Goal: Task Accomplishment & Management: Manage account settings

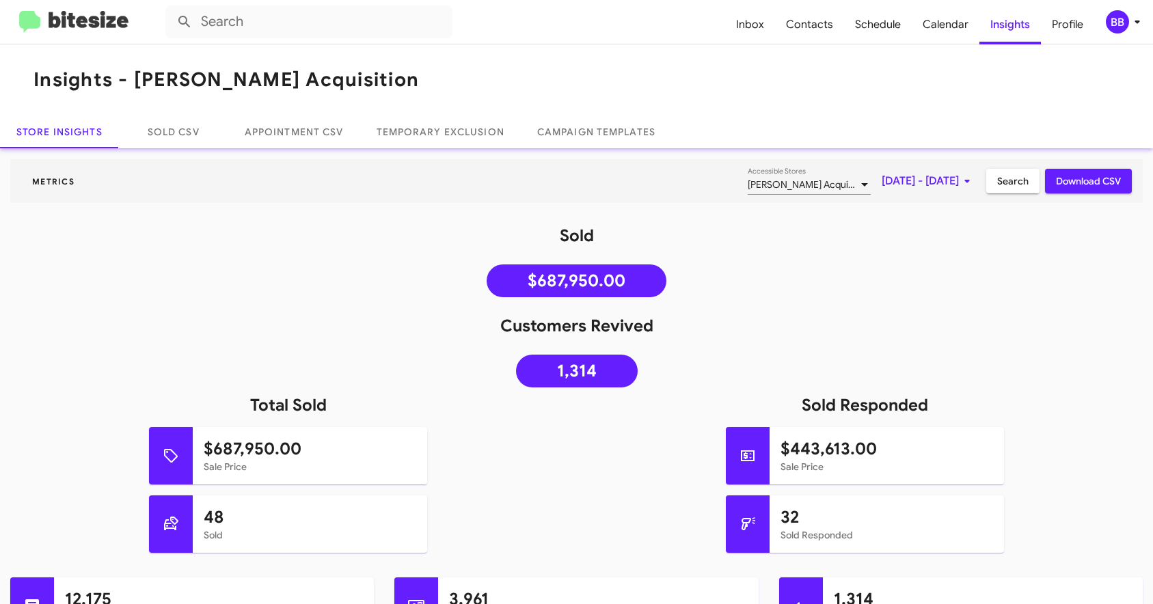
scroll to position [112, 0]
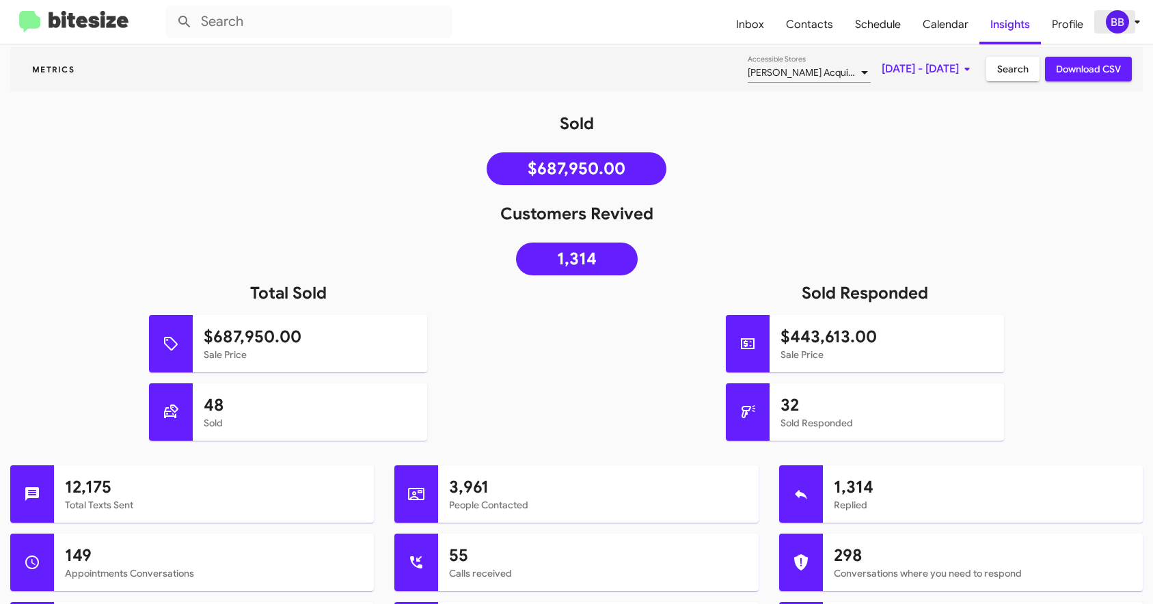
click at [1141, 21] on icon at bounding box center [1137, 22] width 16 height 16
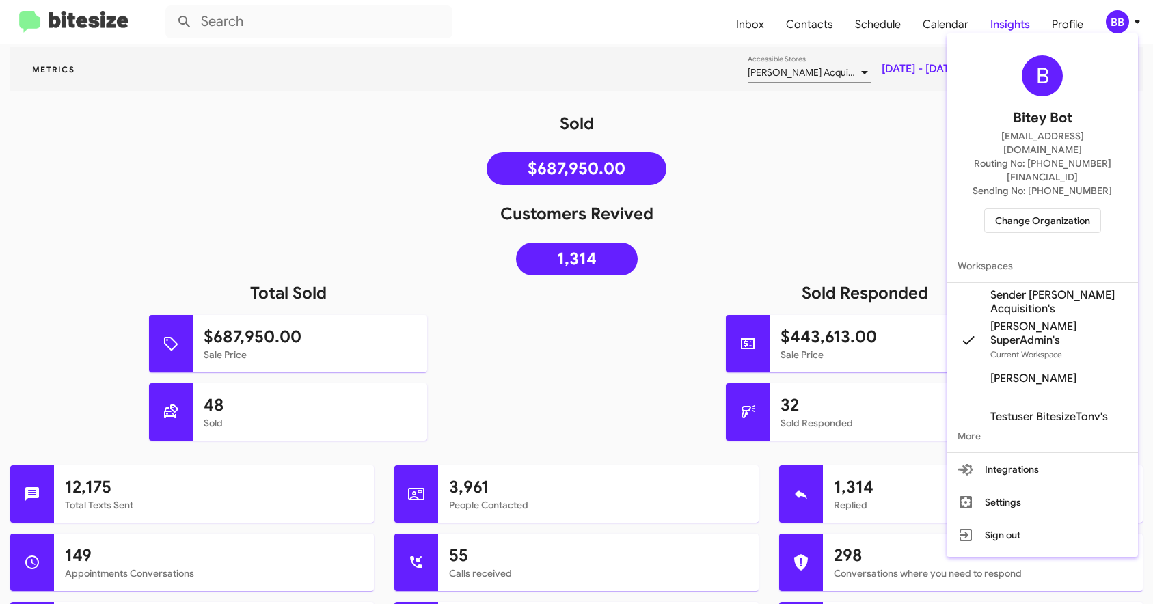
click at [1041, 209] on span "Change Organization" at bounding box center [1042, 220] width 95 height 23
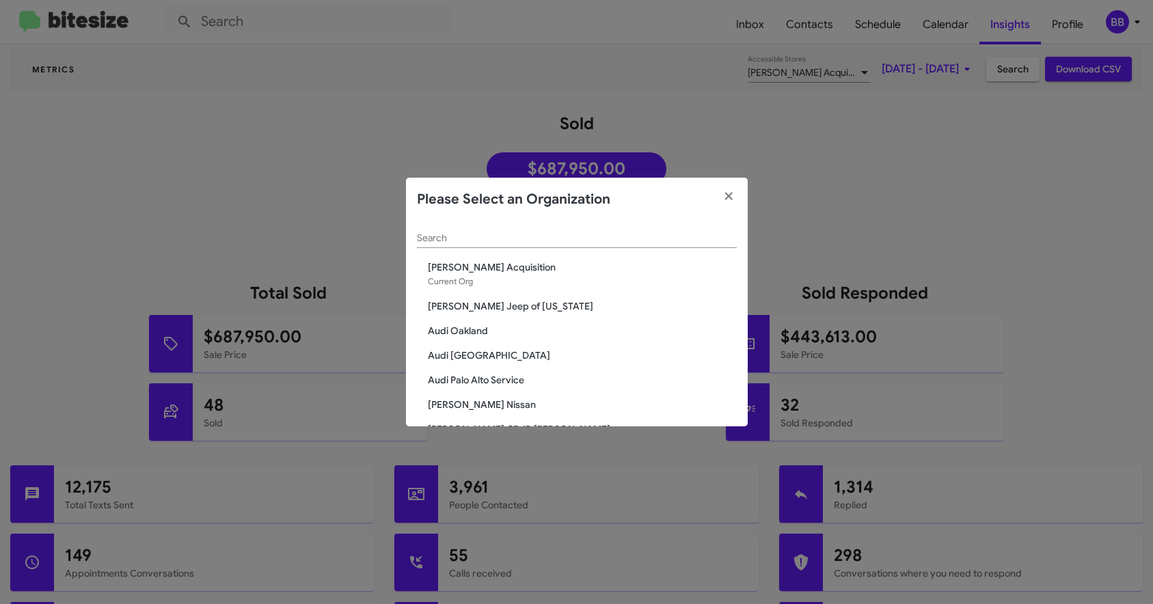
click at [493, 241] on input "Search" at bounding box center [577, 238] width 320 height 11
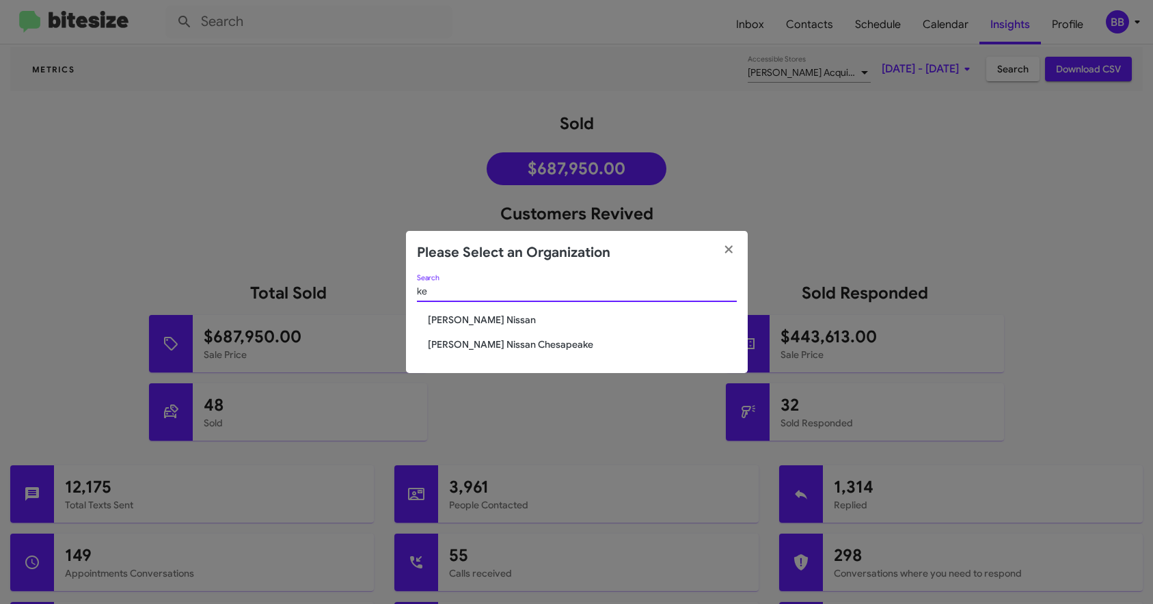
type input "k"
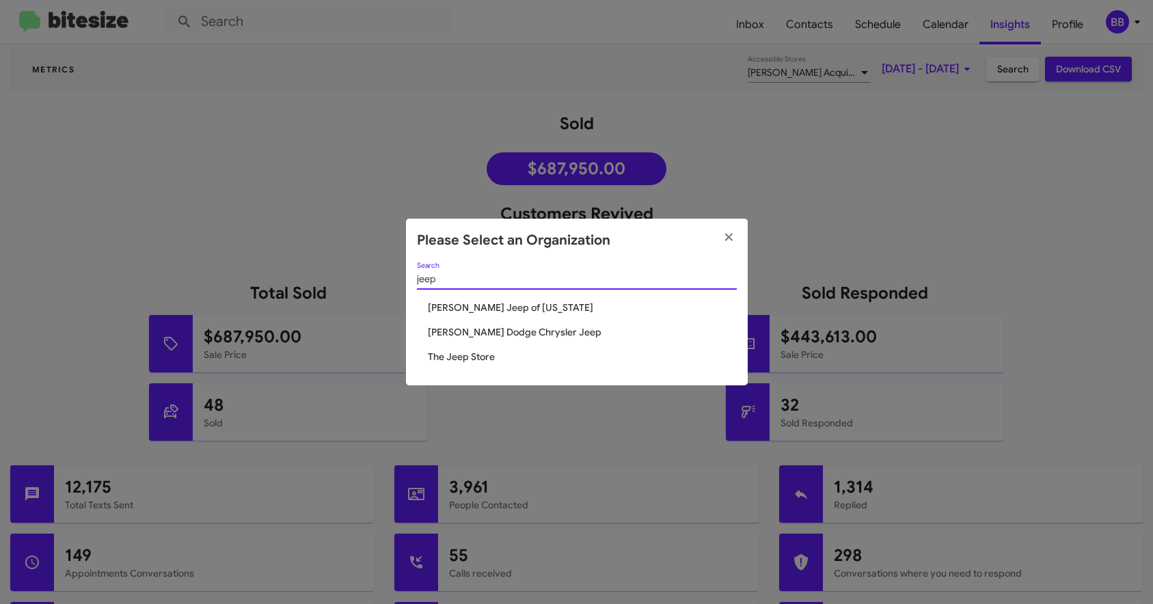
type input "jeep"
click at [459, 361] on span "The Jeep Store" at bounding box center [582, 357] width 309 height 14
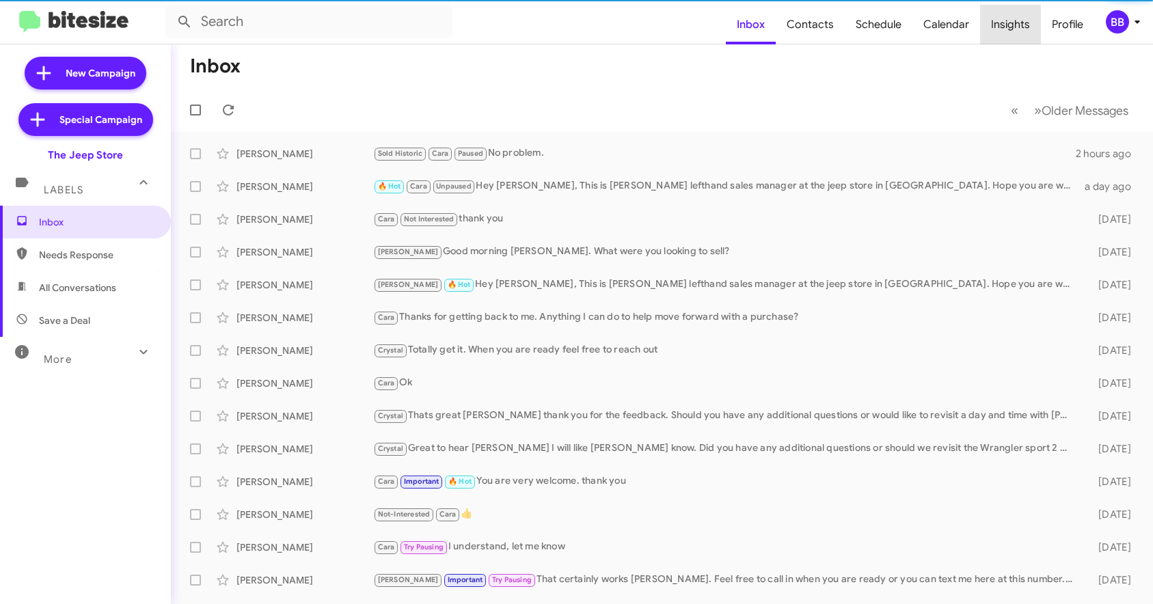
click at [1035, 21] on span "Insights" at bounding box center [1010, 25] width 61 height 40
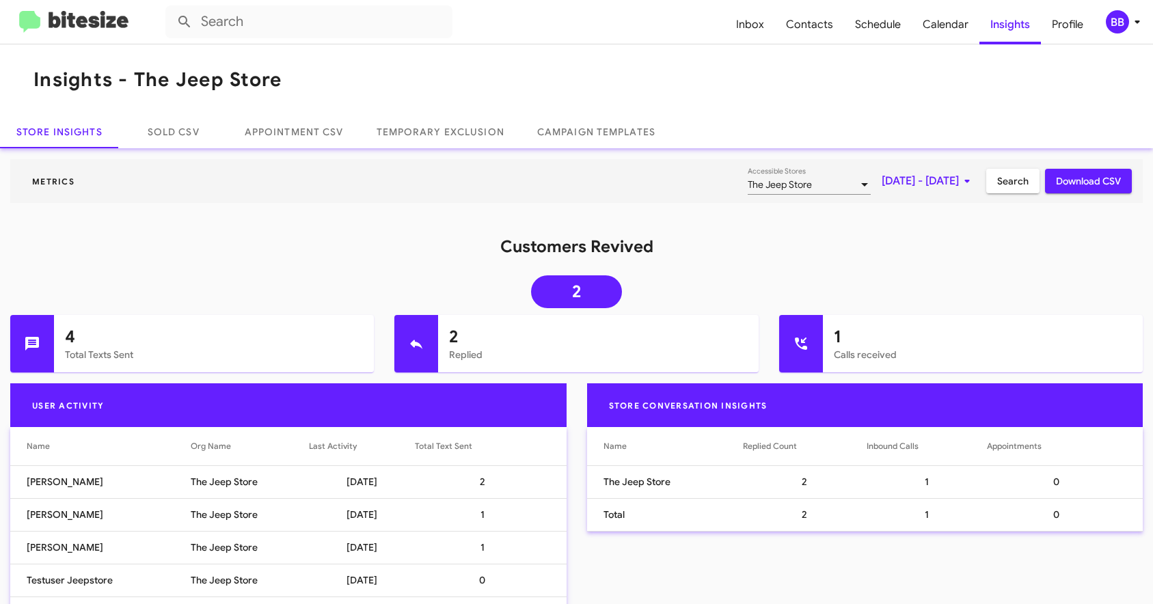
click at [882, 190] on span "Sep 1, 2025 - Sep 2, 2025" at bounding box center [929, 181] width 94 height 25
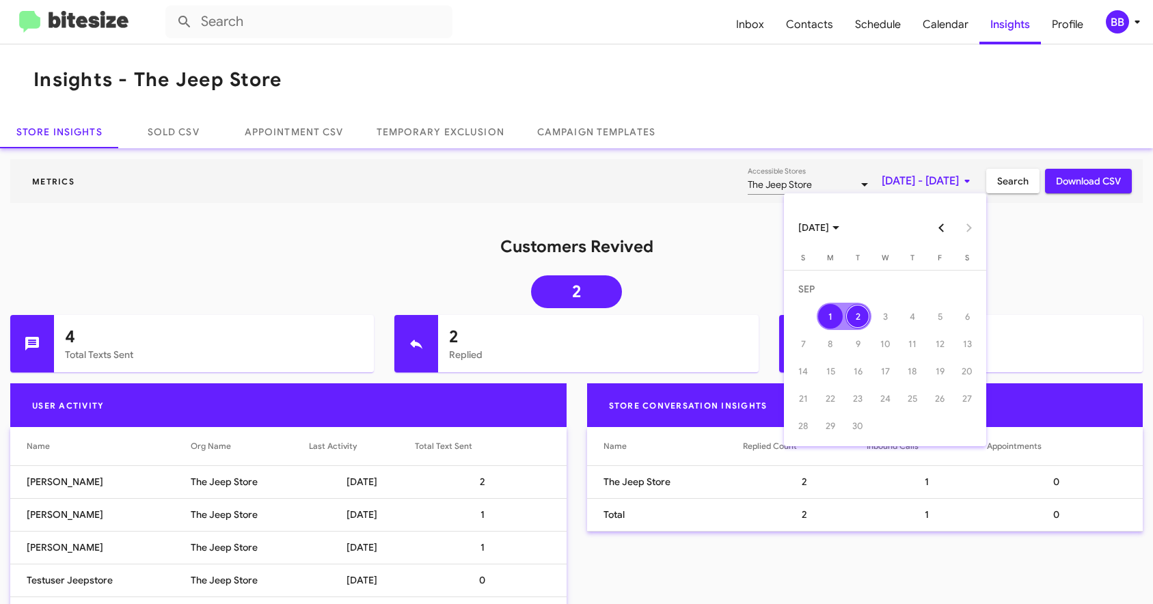
click at [935, 224] on button "Previous month" at bounding box center [941, 227] width 27 height 27
click at [930, 289] on div "1" at bounding box center [940, 289] width 25 height 25
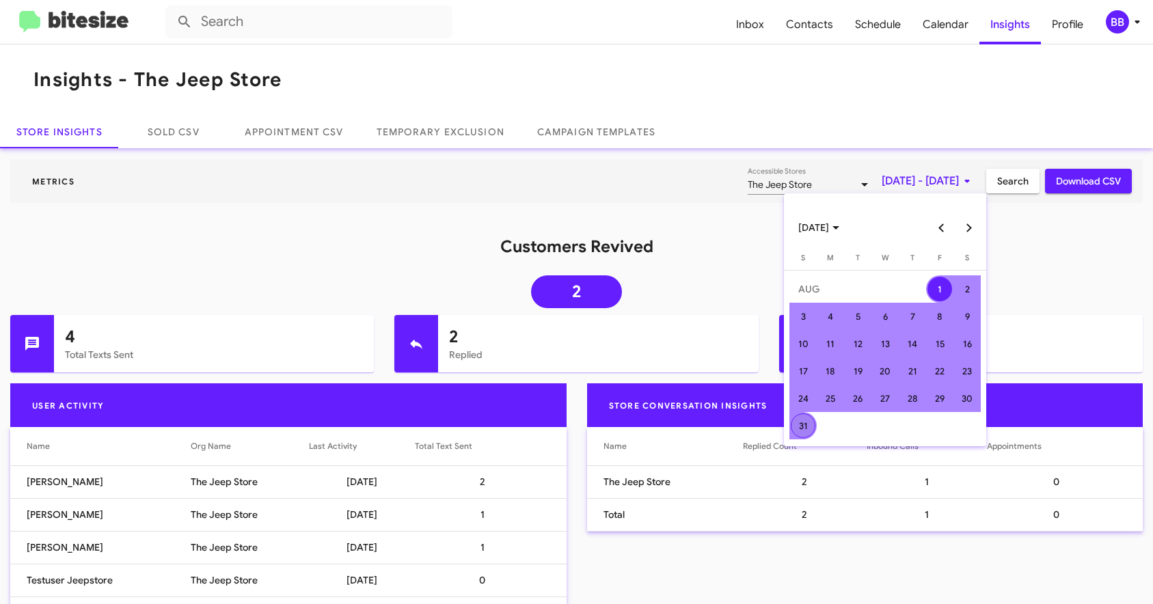
click at [802, 418] on div "31" at bounding box center [803, 426] width 25 height 25
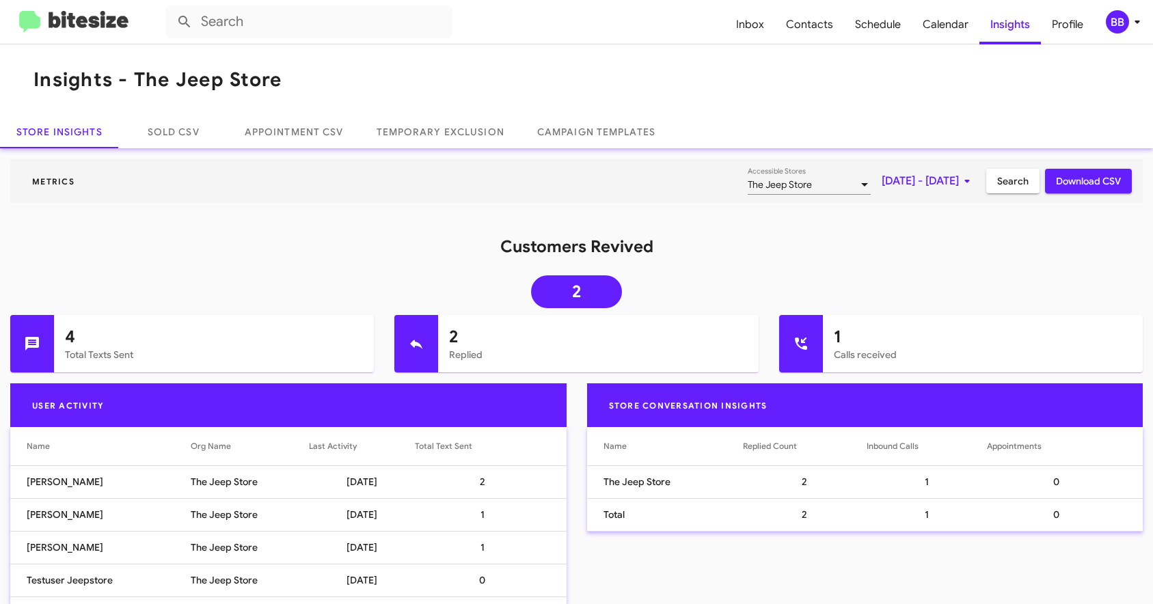
click at [1008, 187] on span "Search" at bounding box center [1012, 181] width 31 height 25
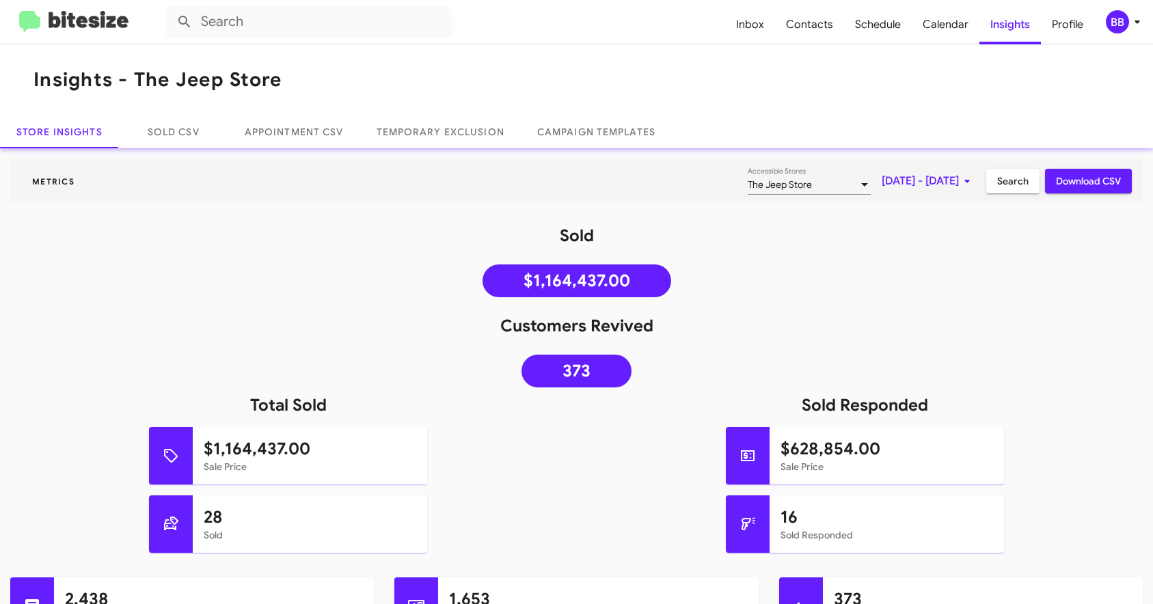
click at [57, 19] on img at bounding box center [73, 22] width 109 height 23
